Goal: Navigation & Orientation: Find specific page/section

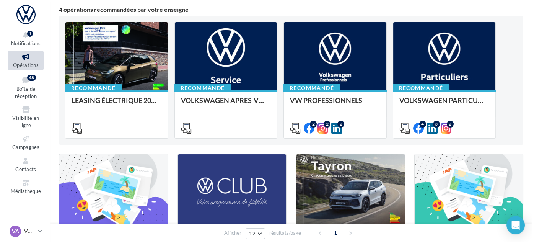
scroll to position [63, 0]
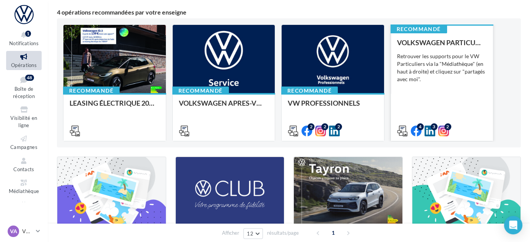
click at [440, 115] on div "VOLKSWAGEN PARTICULIER Retrouver les supports pour le VW Particuliers via la "M…" at bounding box center [442, 86] width 90 height 95
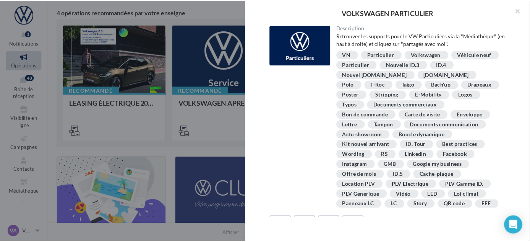
scroll to position [206, 0]
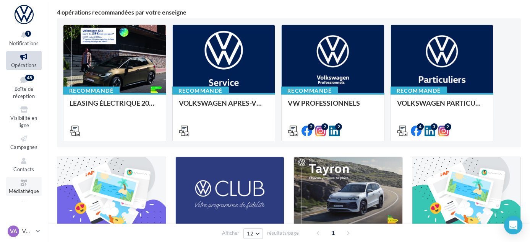
click at [12, 184] on icon at bounding box center [23, 182] width 31 height 9
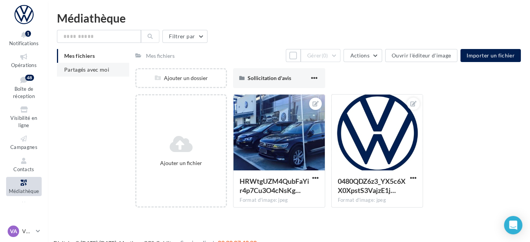
click at [91, 68] on span "Partagés avec moi" at bounding box center [86, 69] width 45 height 7
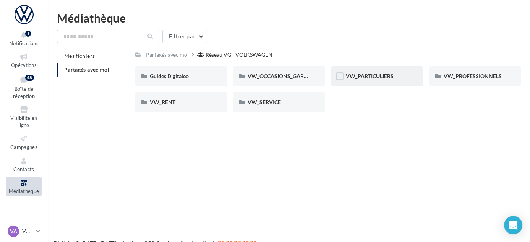
click at [368, 80] on div "VW_PARTICULIERS" at bounding box center [377, 76] width 63 height 8
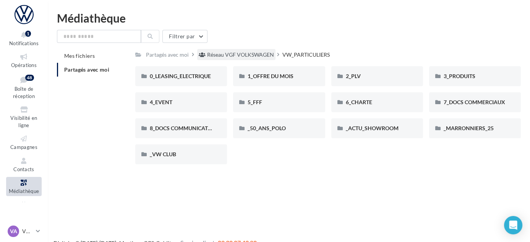
click at [251, 59] on div "Réseau VGF VOLKSWAGEN" at bounding box center [240, 55] width 67 height 8
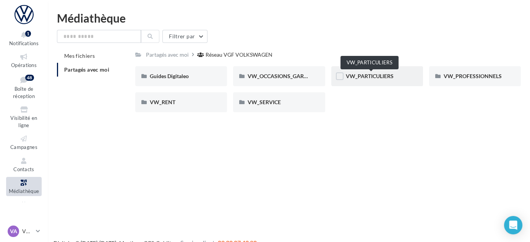
click at [366, 73] on span "VW_PARTICULIERS" at bounding box center [370, 76] width 48 height 7
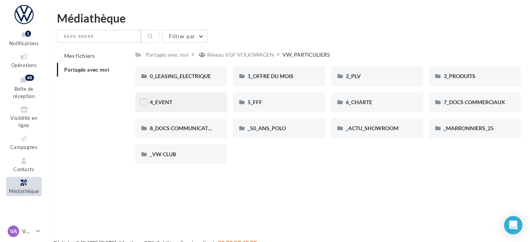
click at [192, 109] on div "4_EVENT" at bounding box center [181, 102] width 92 height 20
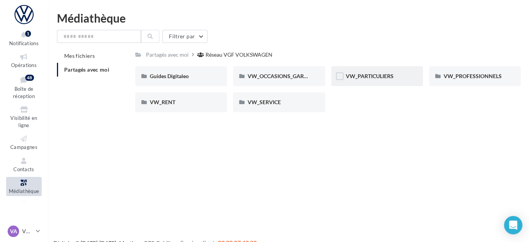
click at [408, 82] on div "VW_PARTICULIERS" at bounding box center [378, 76] width 92 height 20
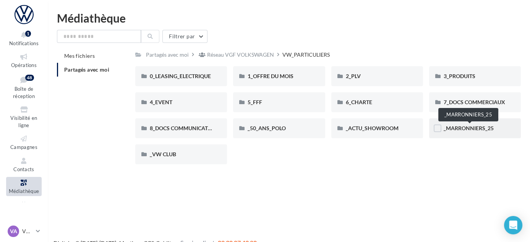
click at [462, 125] on span "_MARRONNIERS_25" at bounding box center [469, 128] width 50 height 7
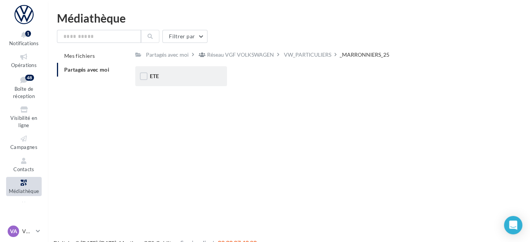
click at [194, 83] on div "ETE" at bounding box center [181, 76] width 92 height 20
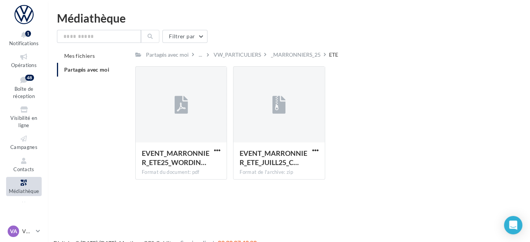
click at [20, 70] on ul "Opérations Boîte de réception 48 Visibilité en ligne Campagnes Contacts Médiath…" at bounding box center [24, 134] width 42 height 173
click at [21, 66] on span "Opérations" at bounding box center [24, 65] width 26 height 6
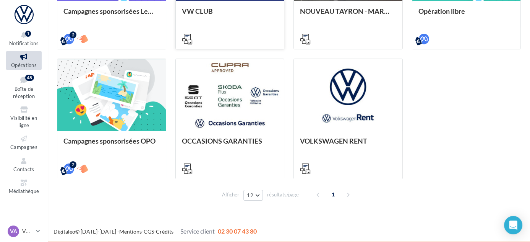
scroll to position [292, 0]
